Goal: Use online tool/utility: Utilize a website feature to perform a specific function

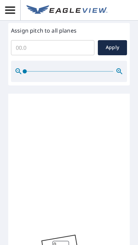
scroll to position [243, 0]
click at [61, 58] on input "Assign pitch to all planes" at bounding box center [52, 47] width 83 height 19
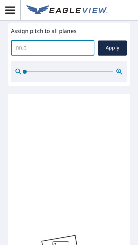
type input "4"
click at [115, 52] on span "Apply" at bounding box center [112, 48] width 18 height 9
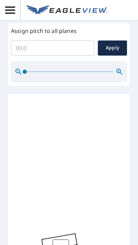
scroll to position [2, 0]
click at [110, 52] on span "Apply" at bounding box center [112, 48] width 18 height 9
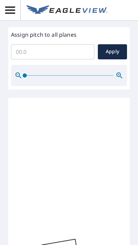
scroll to position [0, 0]
click at [111, 49] on span "Apply" at bounding box center [112, 51] width 18 height 9
